Goal: Transaction & Acquisition: Purchase product/service

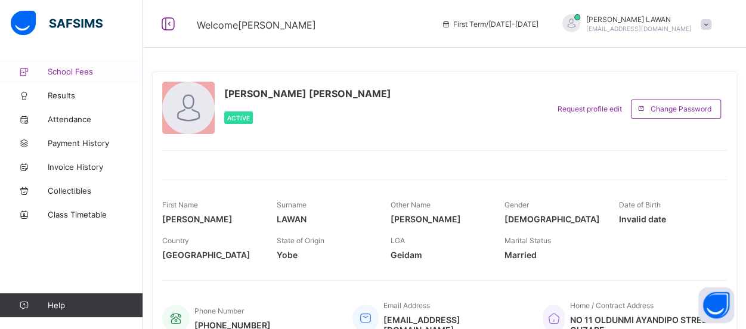
click at [76, 72] on span "School Fees" at bounding box center [95, 72] width 95 height 10
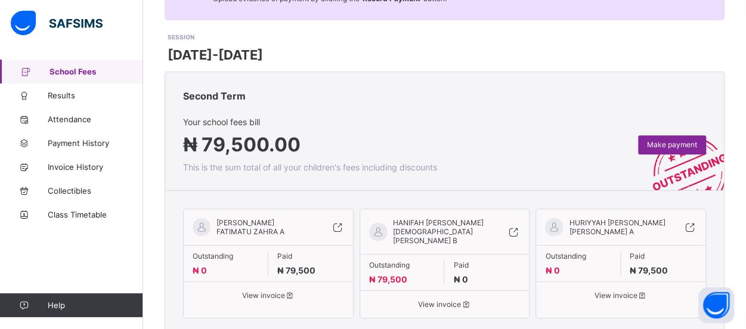
scroll to position [122, 0]
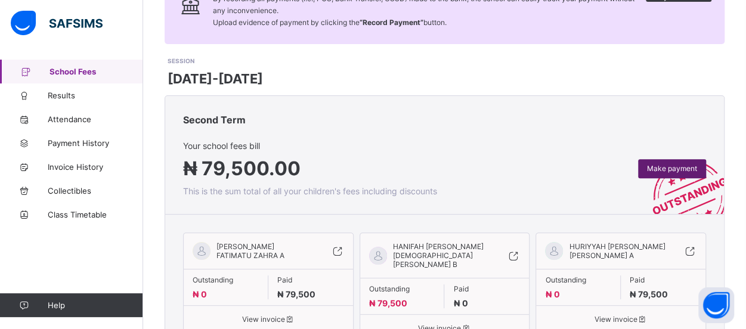
click at [682, 166] on span "Make payment" at bounding box center [672, 168] width 50 height 9
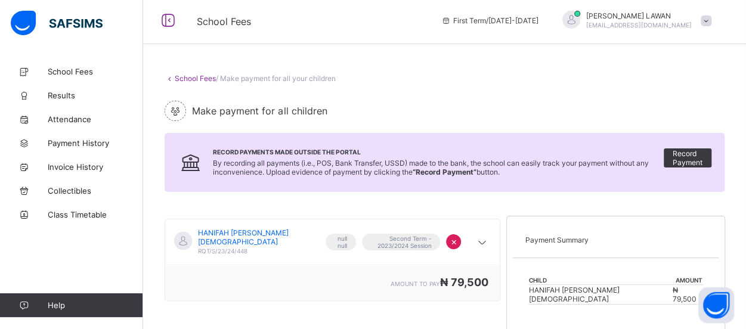
scroll to position [179, 0]
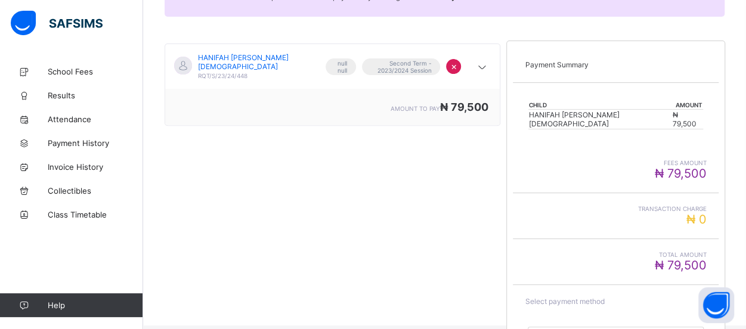
click at [457, 61] on span "×" at bounding box center [453, 66] width 7 height 12
click at [487, 61] on icon at bounding box center [482, 67] width 14 height 12
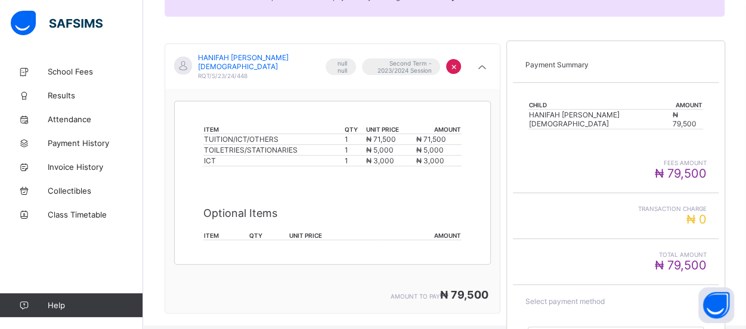
click at [544, 167] on div "fees amount ₦ 79,500" at bounding box center [615, 169] width 181 height 21
click at [489, 61] on icon at bounding box center [482, 67] width 14 height 12
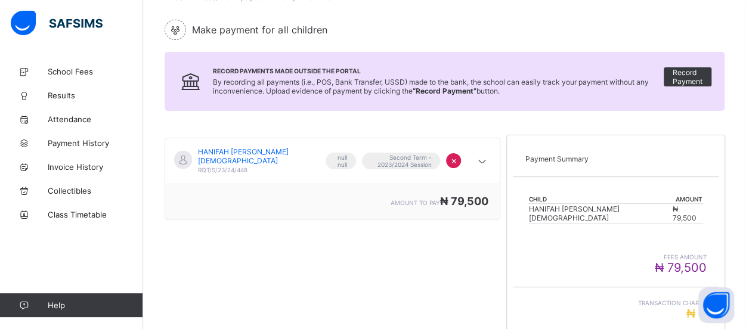
scroll to position [0, 0]
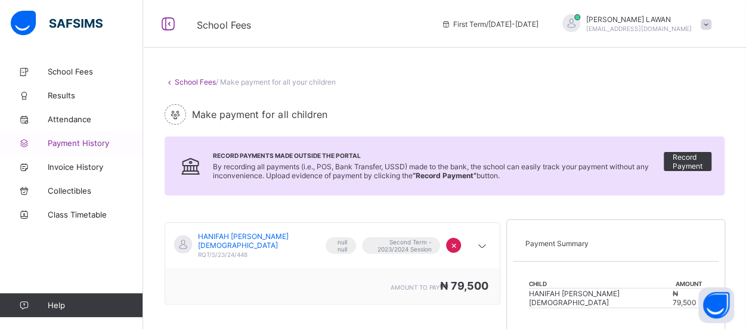
click at [86, 143] on span "Payment History" at bounding box center [95, 143] width 95 height 10
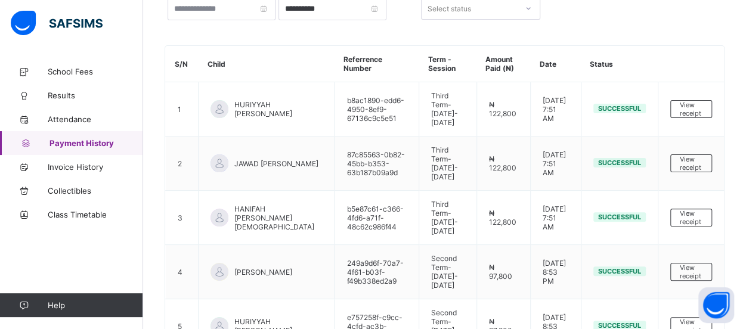
scroll to position [93, 0]
click at [85, 117] on span "Attendance" at bounding box center [95, 120] width 95 height 10
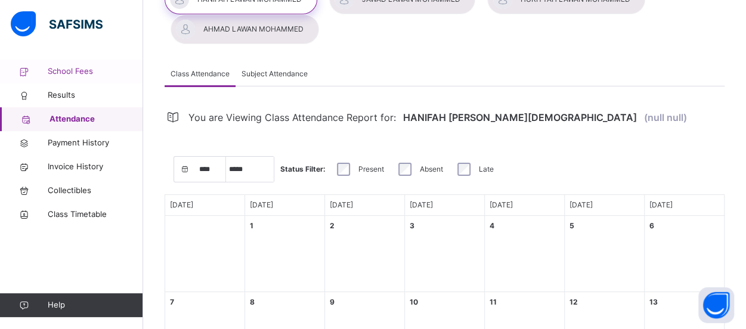
select select "****"
select select "*"
click at [88, 72] on span "School Fees" at bounding box center [95, 72] width 95 height 12
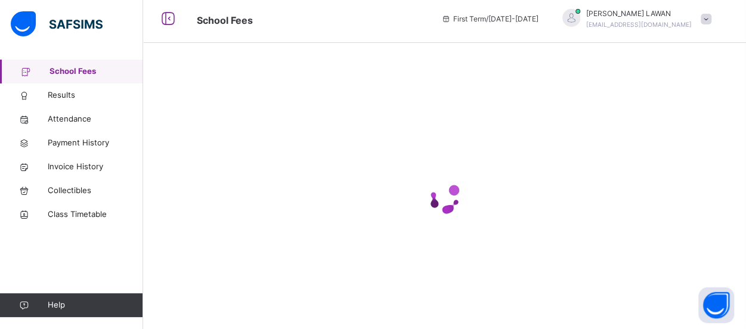
scroll to position [93, 0]
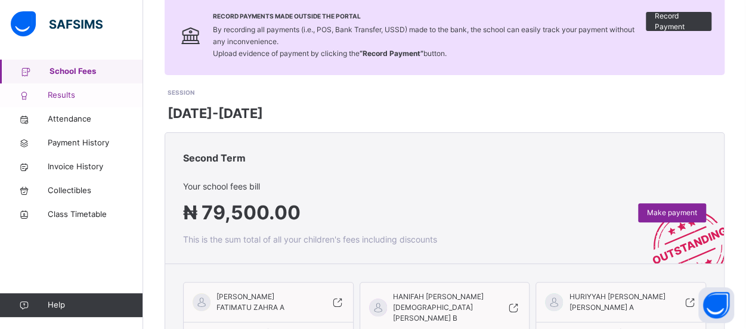
click at [59, 100] on span "Results" at bounding box center [95, 95] width 95 height 12
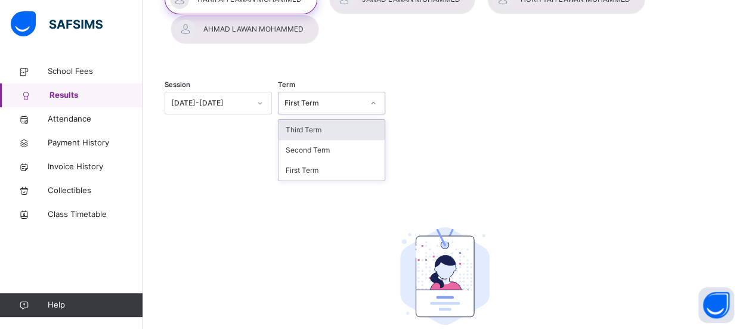
click at [381, 102] on div at bounding box center [373, 103] width 20 height 19
click at [315, 129] on div "Third Term" at bounding box center [332, 130] width 106 height 20
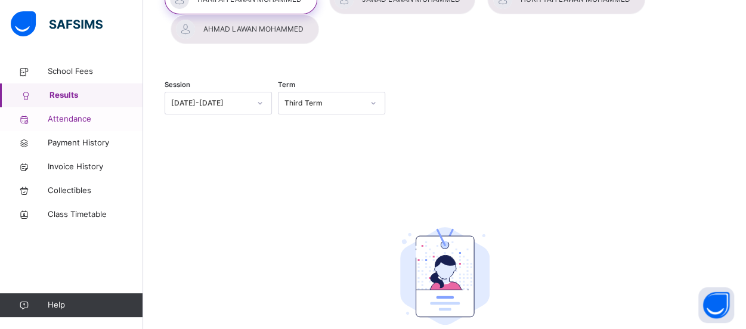
click at [79, 116] on span "Attendance" at bounding box center [95, 119] width 95 height 12
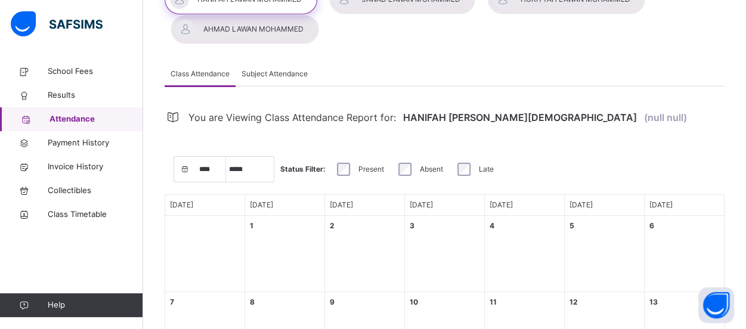
select select "****"
select select "*"
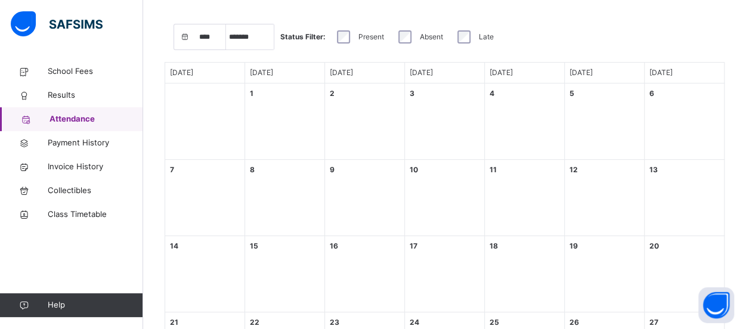
scroll to position [32, 0]
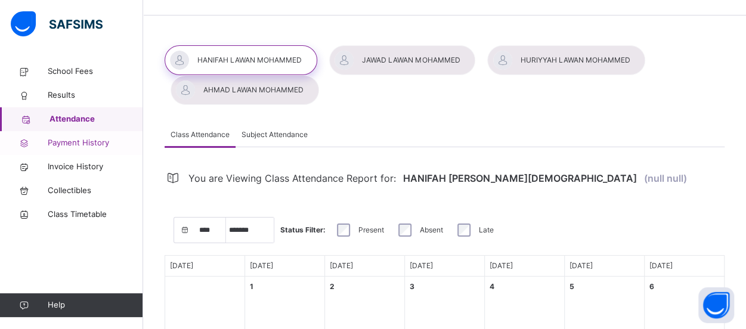
click at [81, 138] on span "Payment History" at bounding box center [95, 143] width 95 height 12
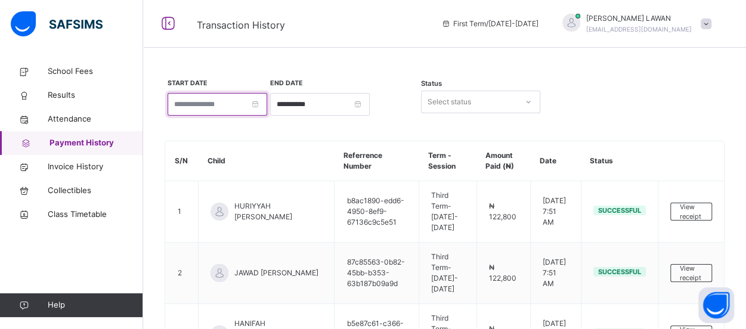
click at [188, 101] on input at bounding box center [218, 104] width 100 height 23
